Goal: Task Accomplishment & Management: Use online tool/utility

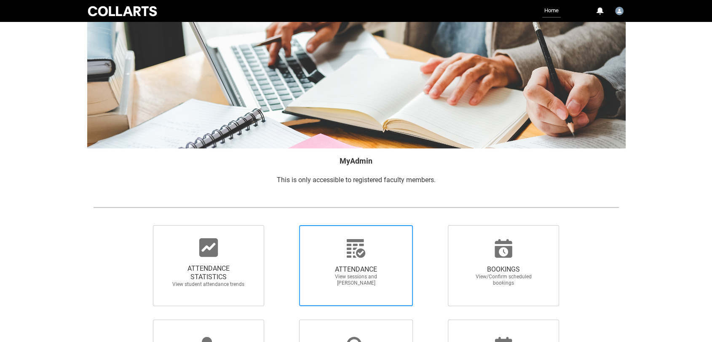
click at [356, 203] on icon at bounding box center [356, 248] width 20 height 20
click at [285, 203] on input "ATTENDANCE View sessions and [PERSON_NAME]" at bounding box center [284, 225] width 0 height 0
radio input "true"
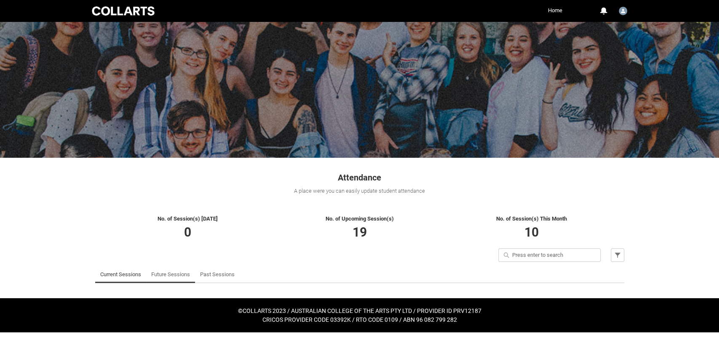
click at [163, 203] on link "Future Sessions" at bounding box center [170, 274] width 39 height 17
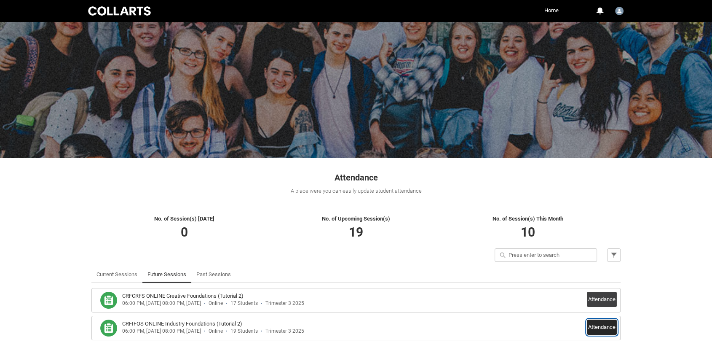
click at [446, 203] on button "Attendance" at bounding box center [602, 326] width 30 height 15
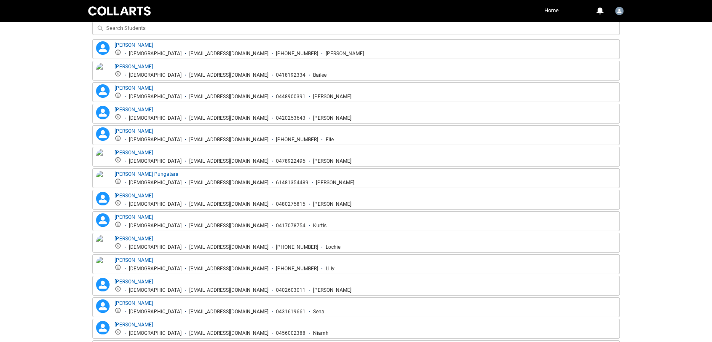
scroll to position [322, 0]
